Goal: Transaction & Acquisition: Download file/media

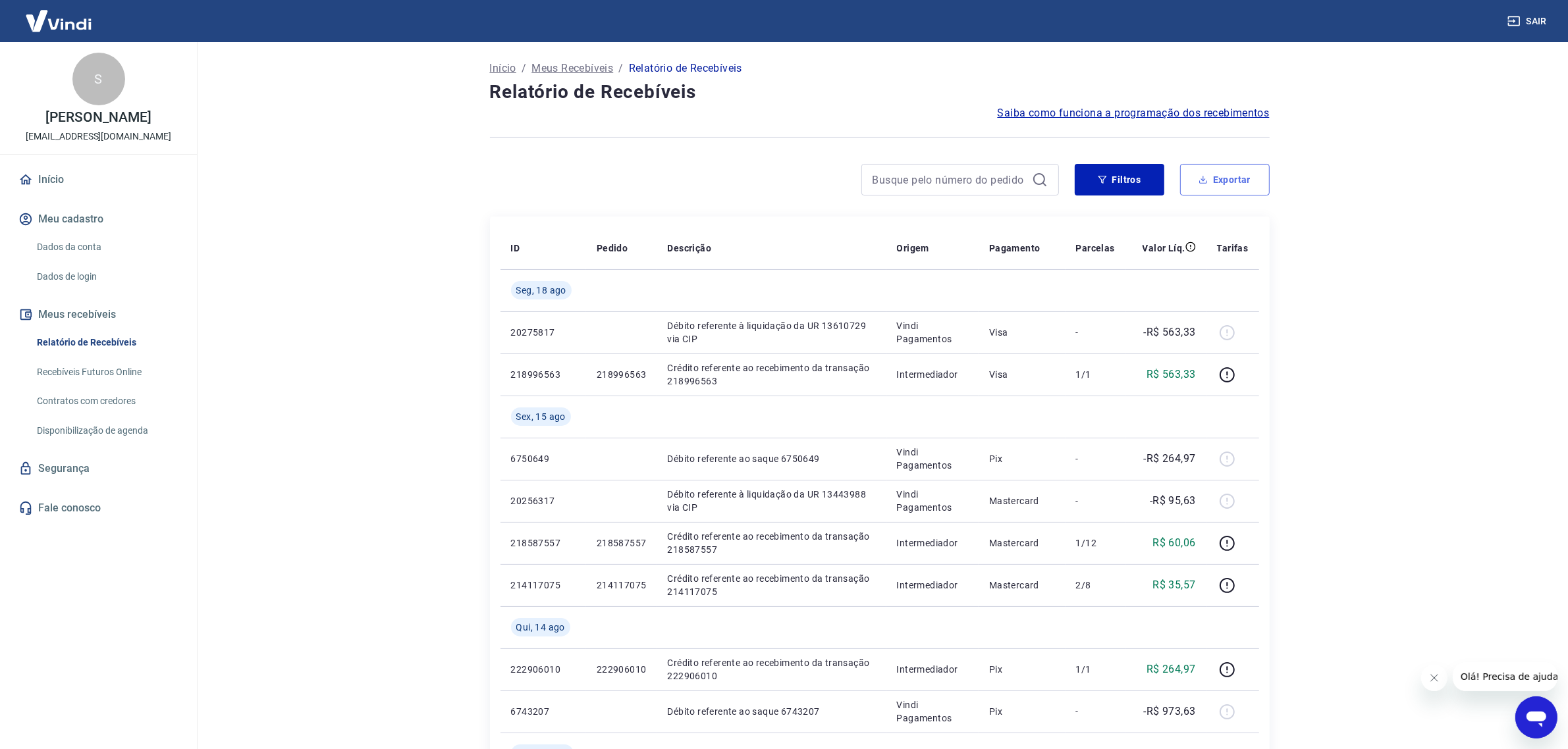
click at [1216, 189] on button "Exportar" at bounding box center [1225, 179] width 90 height 32
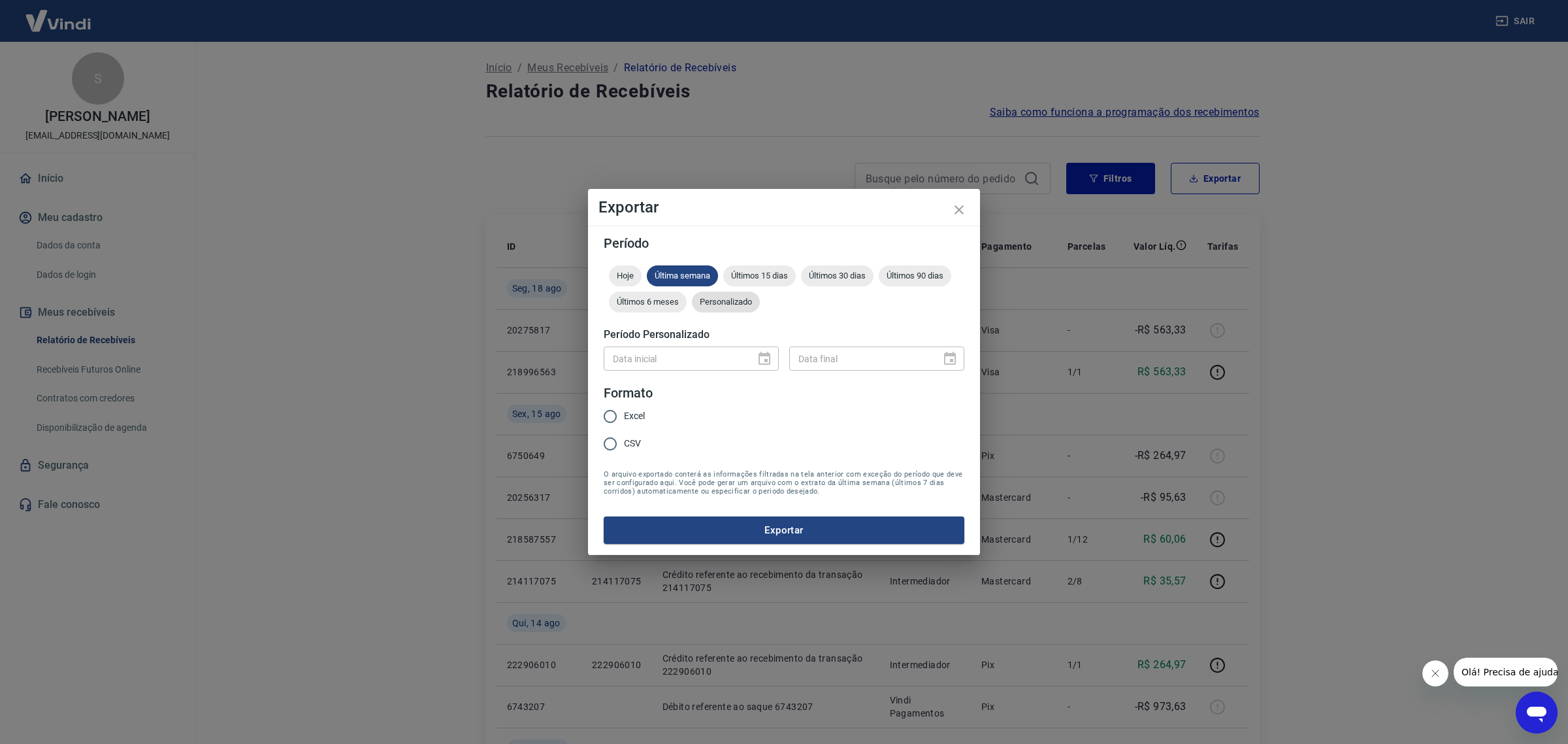
click at [732, 308] on div "Personalizado" at bounding box center [725, 301] width 68 height 21
click at [769, 360] on icon "Choose date" at bounding box center [764, 358] width 12 height 13
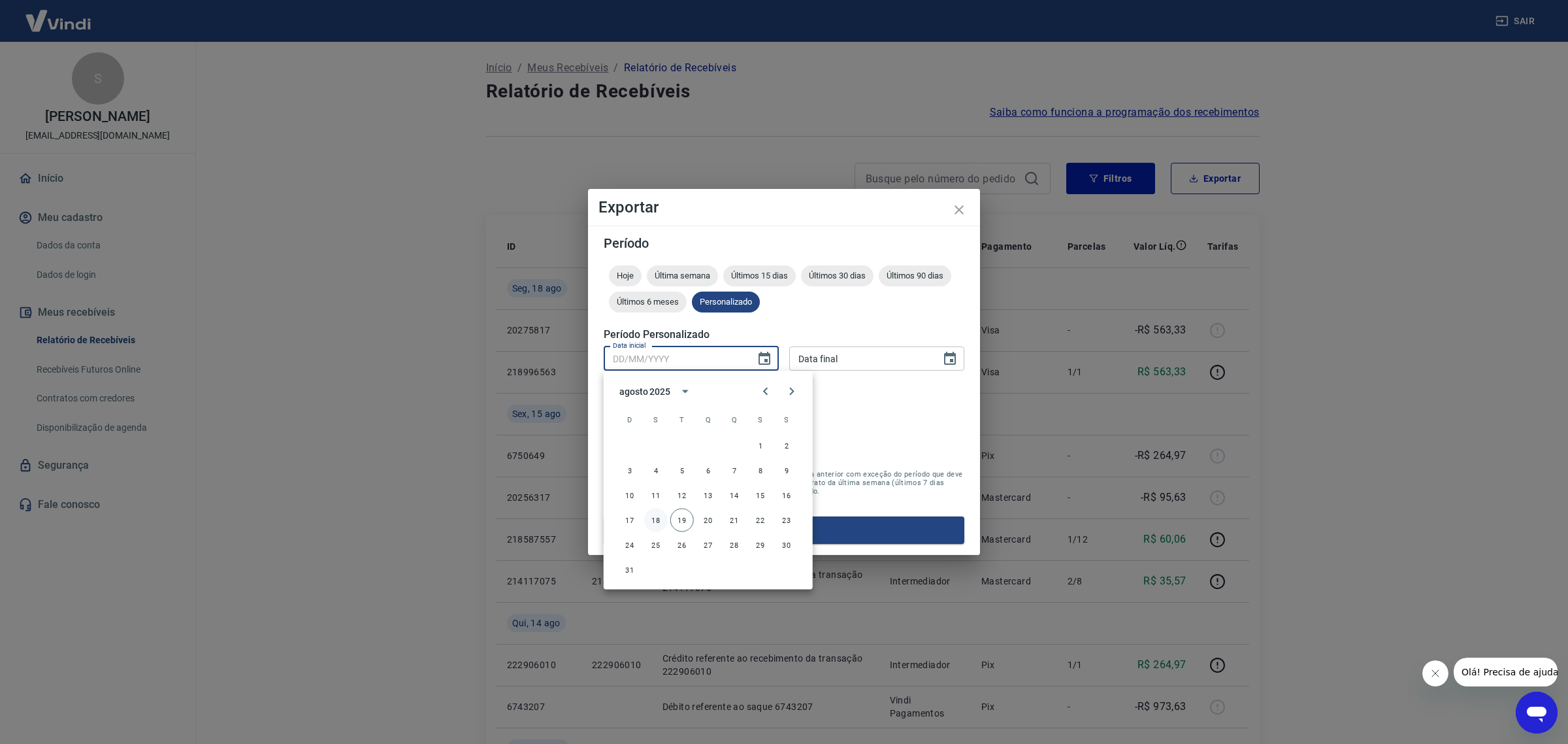
click at [662, 521] on button "18" at bounding box center [656, 520] width 23 height 23
type input "[DATE]"
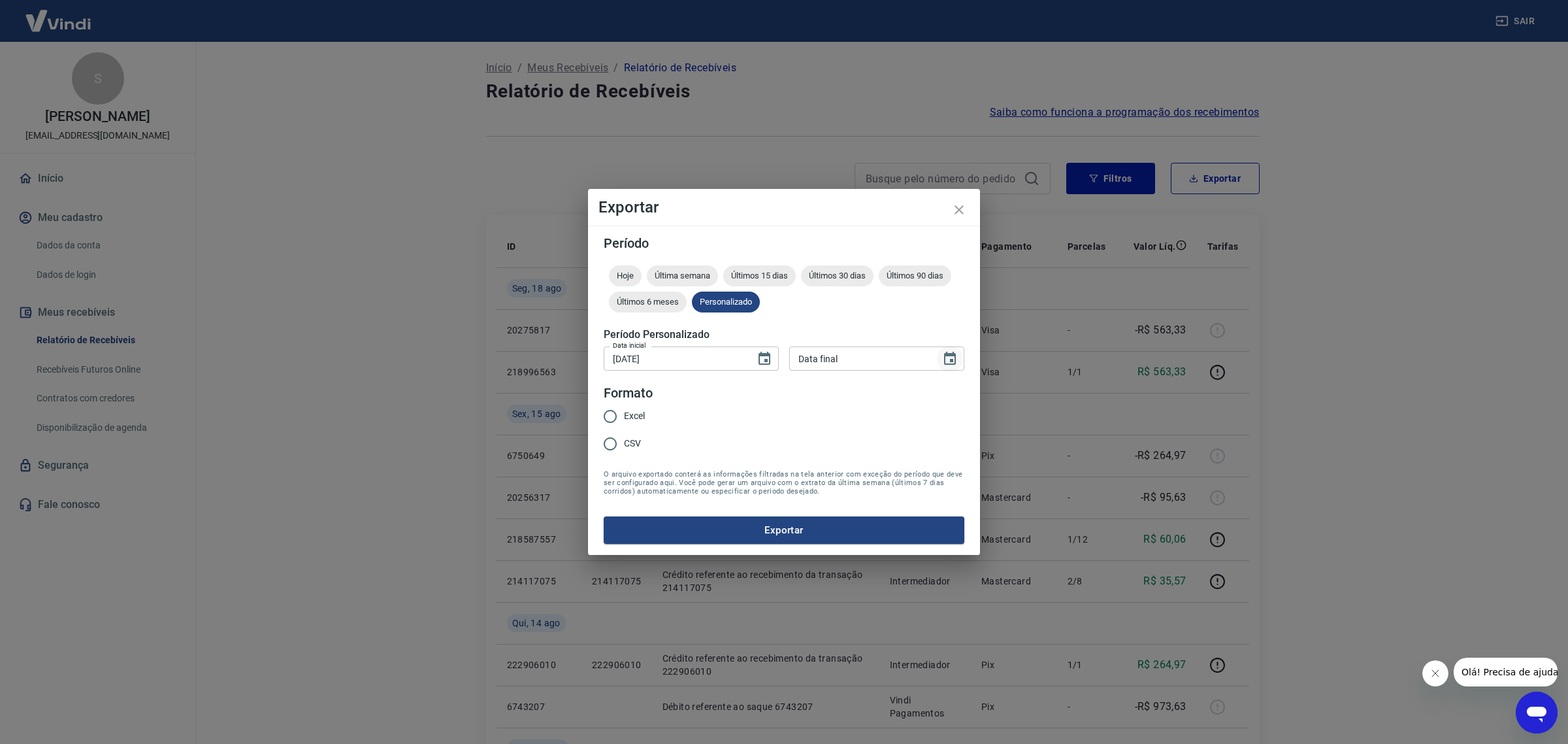
click at [951, 362] on icon "Choose date" at bounding box center [950, 358] width 12 height 13
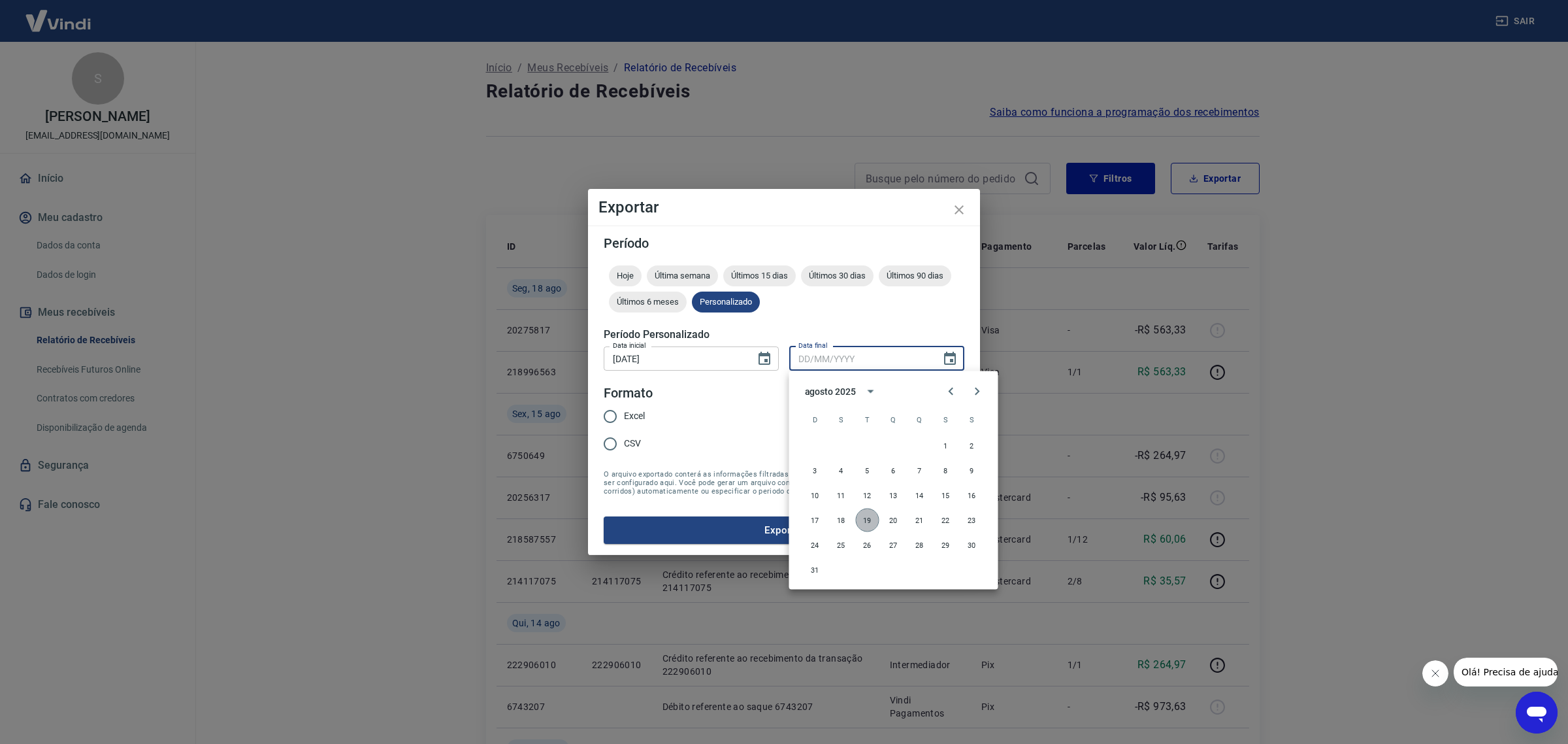
click at [873, 521] on button "19" at bounding box center [867, 520] width 23 height 23
type input "[DATE]"
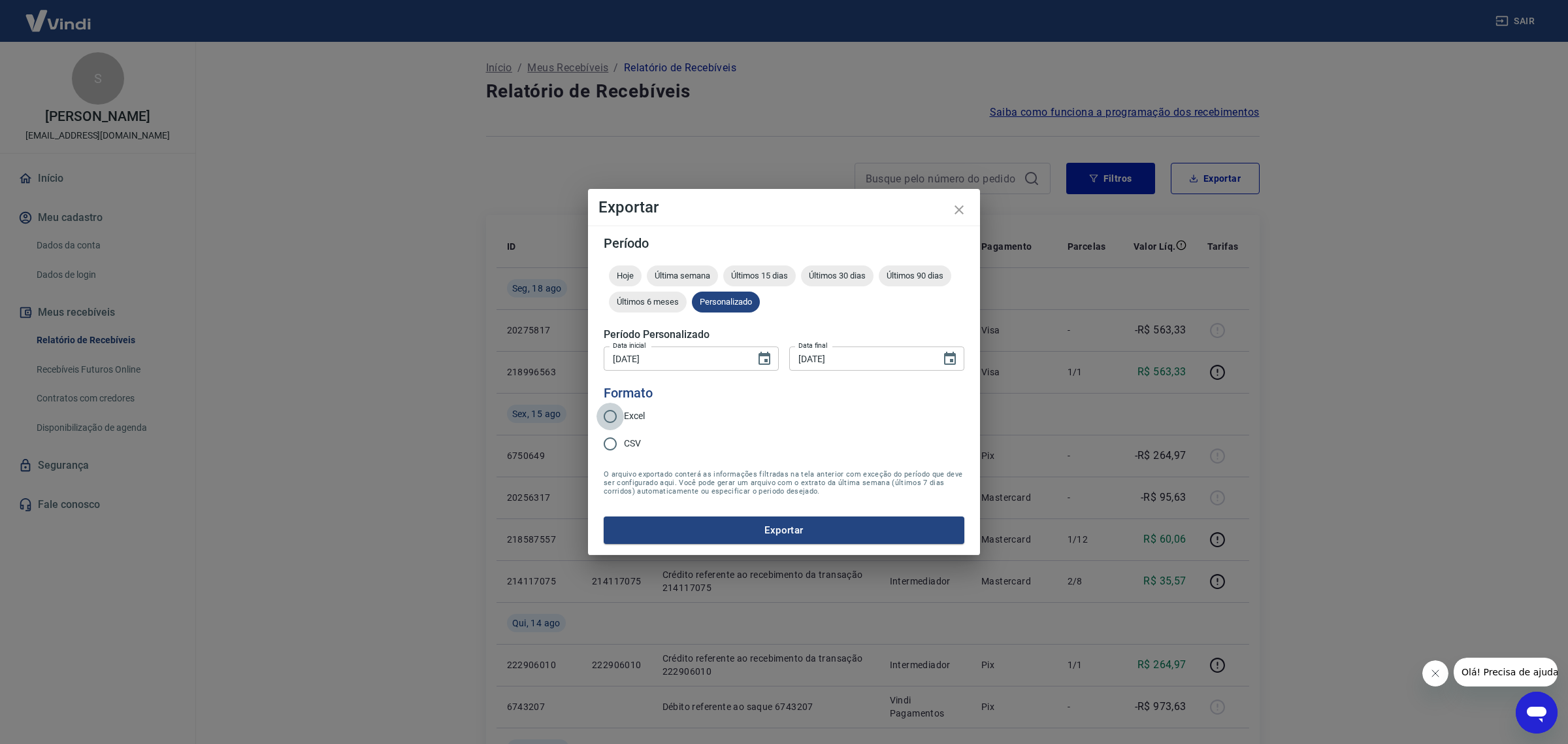
click at [623, 419] on input "Excel" at bounding box center [610, 417] width 28 height 28
radio input "true"
click at [733, 527] on button "Exportar" at bounding box center [784, 531] width 361 height 28
